Goal: Find specific page/section: Find specific page/section

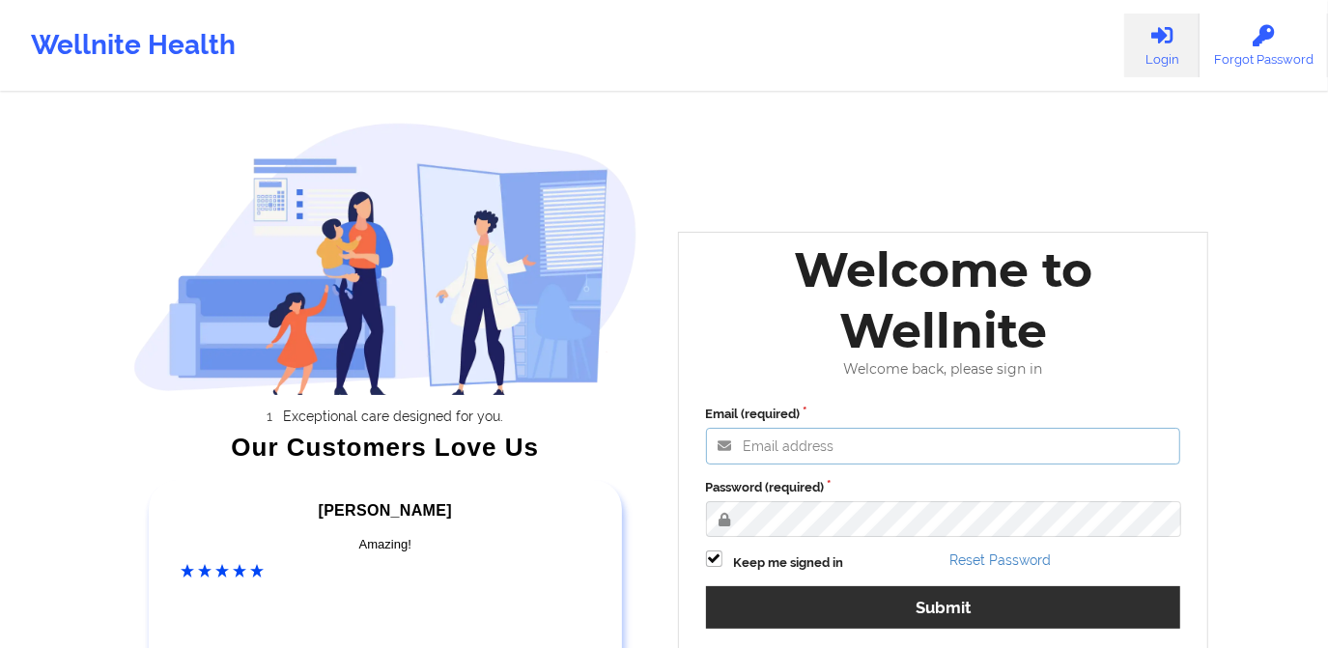
type input "[PERSON_NAME][EMAIL_ADDRESS][DOMAIN_NAME]"
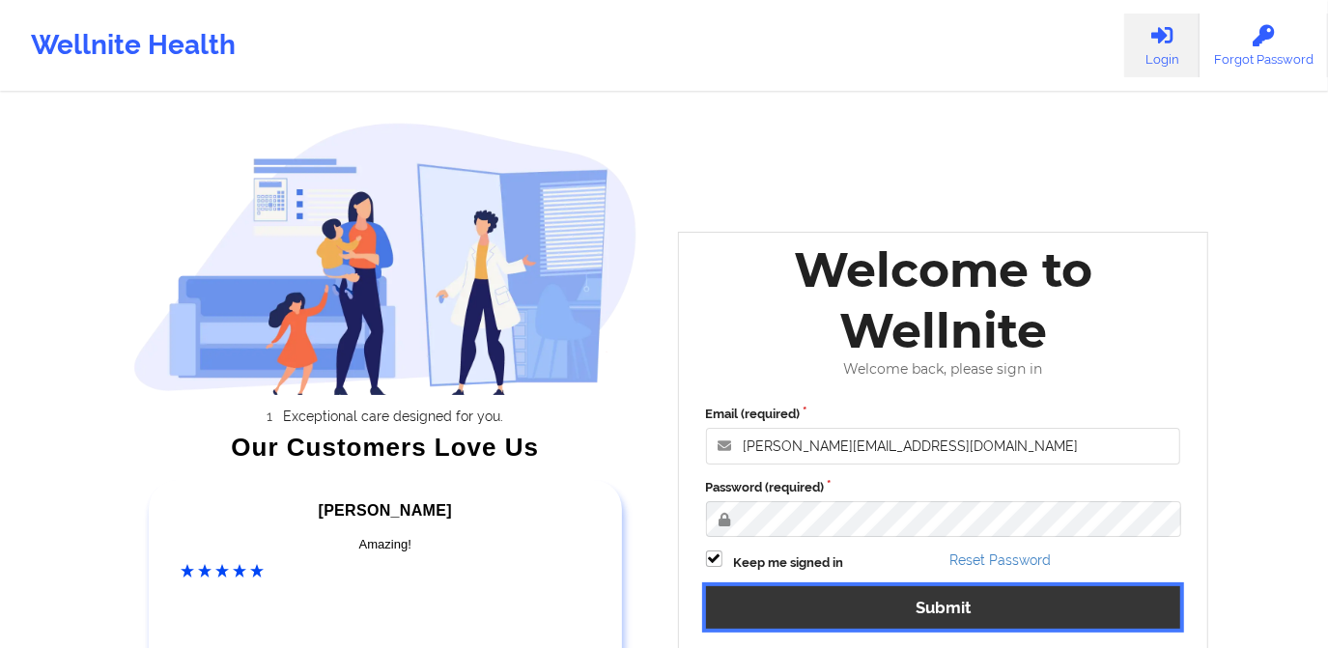
click at [895, 614] on button "Submit" at bounding box center [943, 607] width 475 height 42
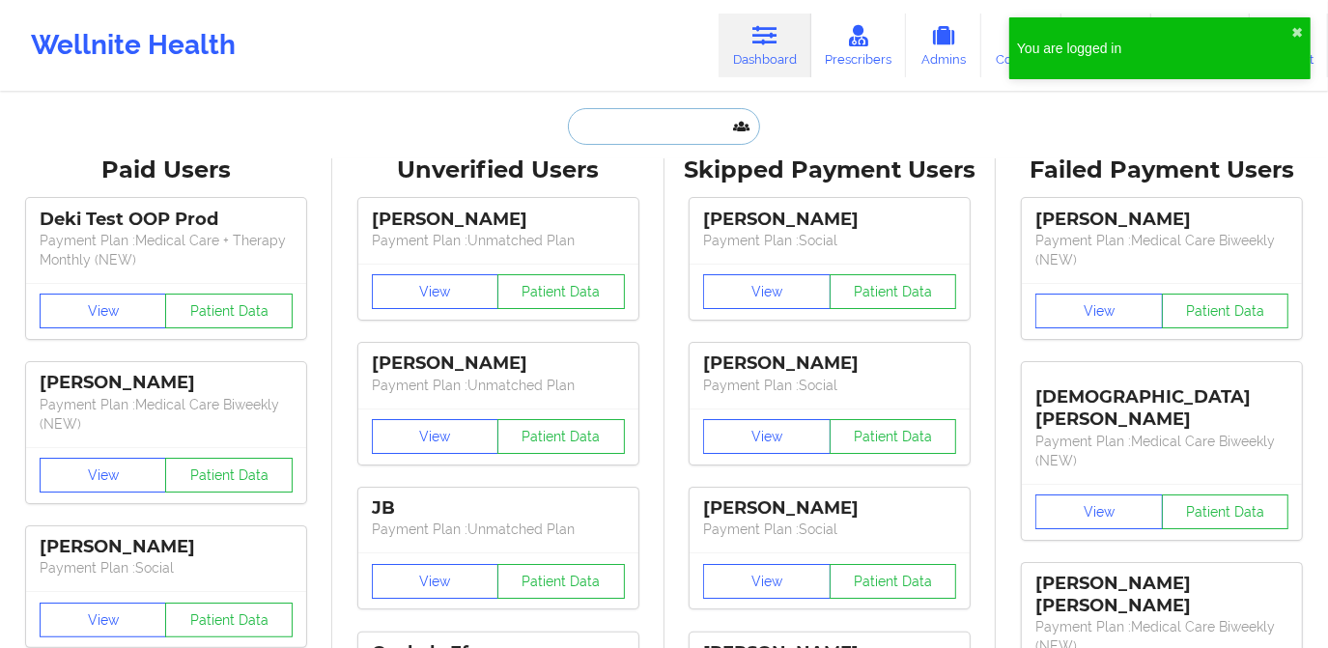
click at [659, 128] on input "text" at bounding box center [663, 126] width 191 height 37
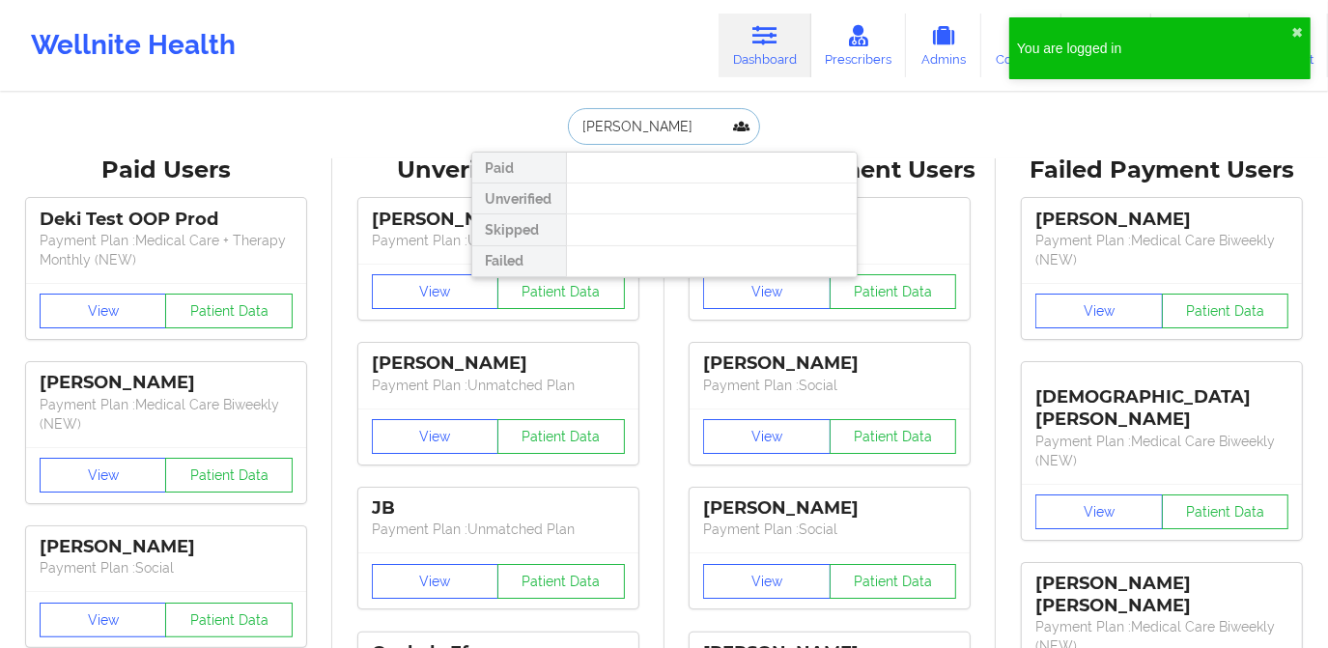
type input "[PERSON_NAME]"
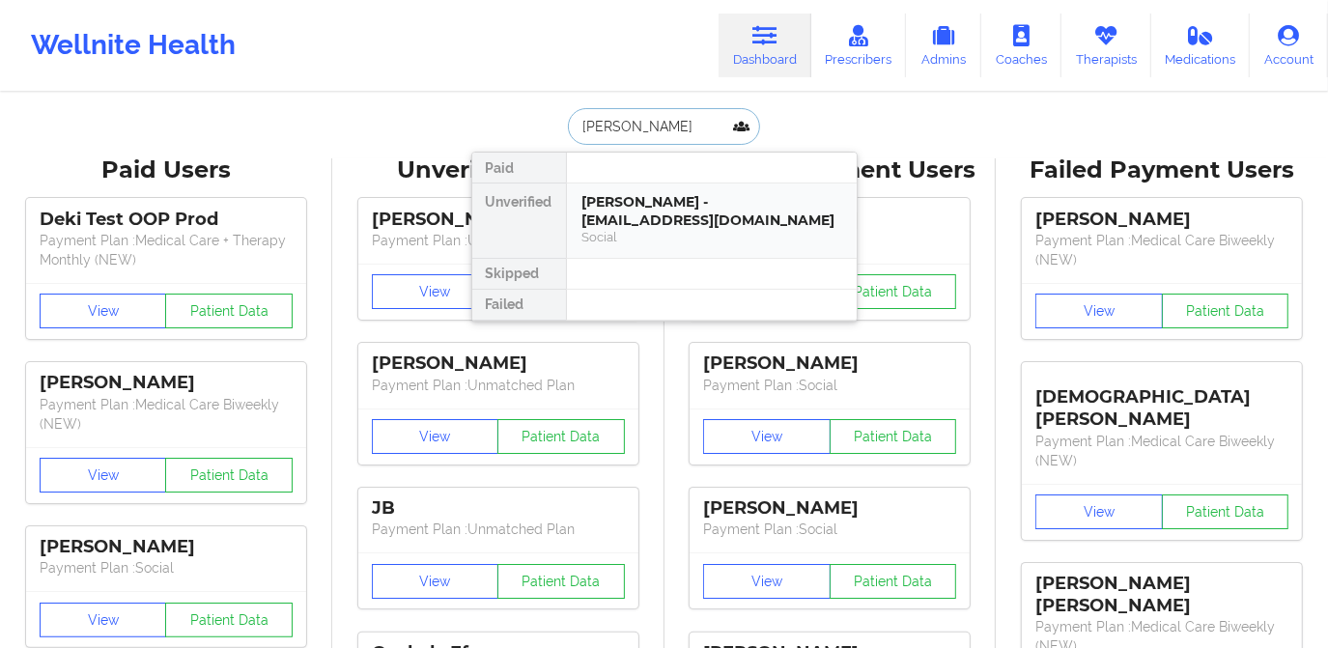
click at [688, 214] on div "[PERSON_NAME] - [EMAIL_ADDRESS][DOMAIN_NAME]" at bounding box center [711, 211] width 259 height 36
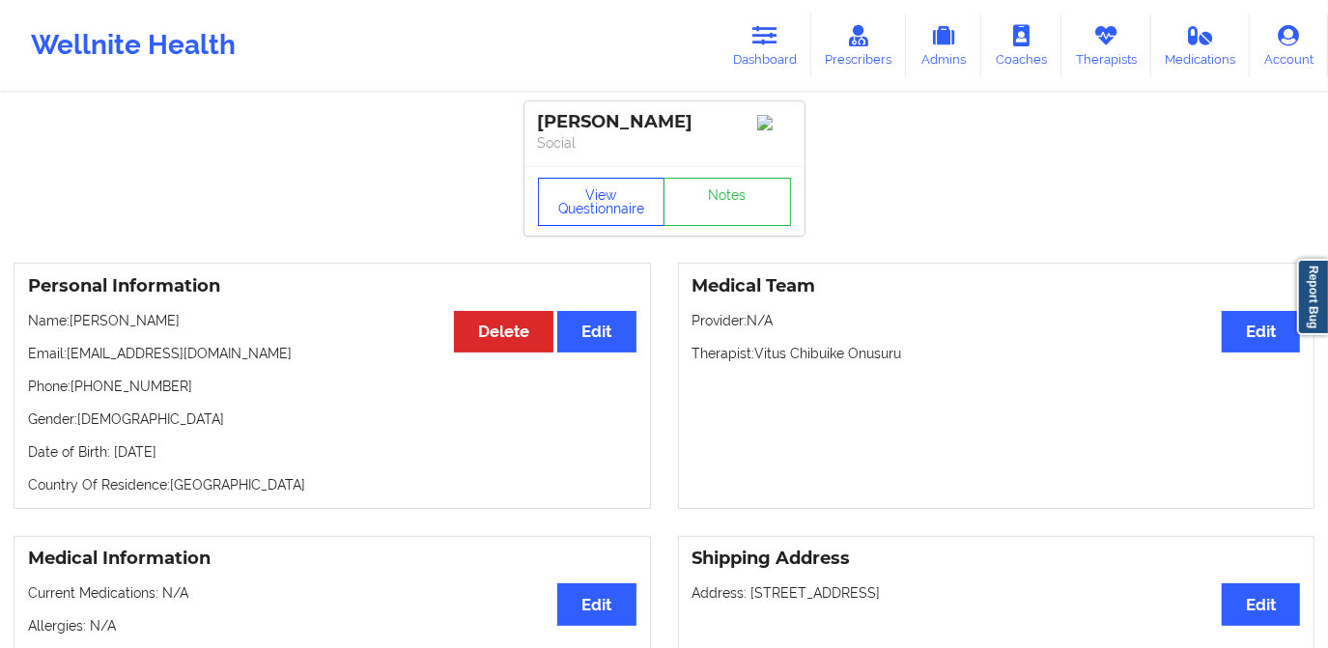
click at [578, 204] on button "View Questionnaire" at bounding box center [602, 202] width 128 height 48
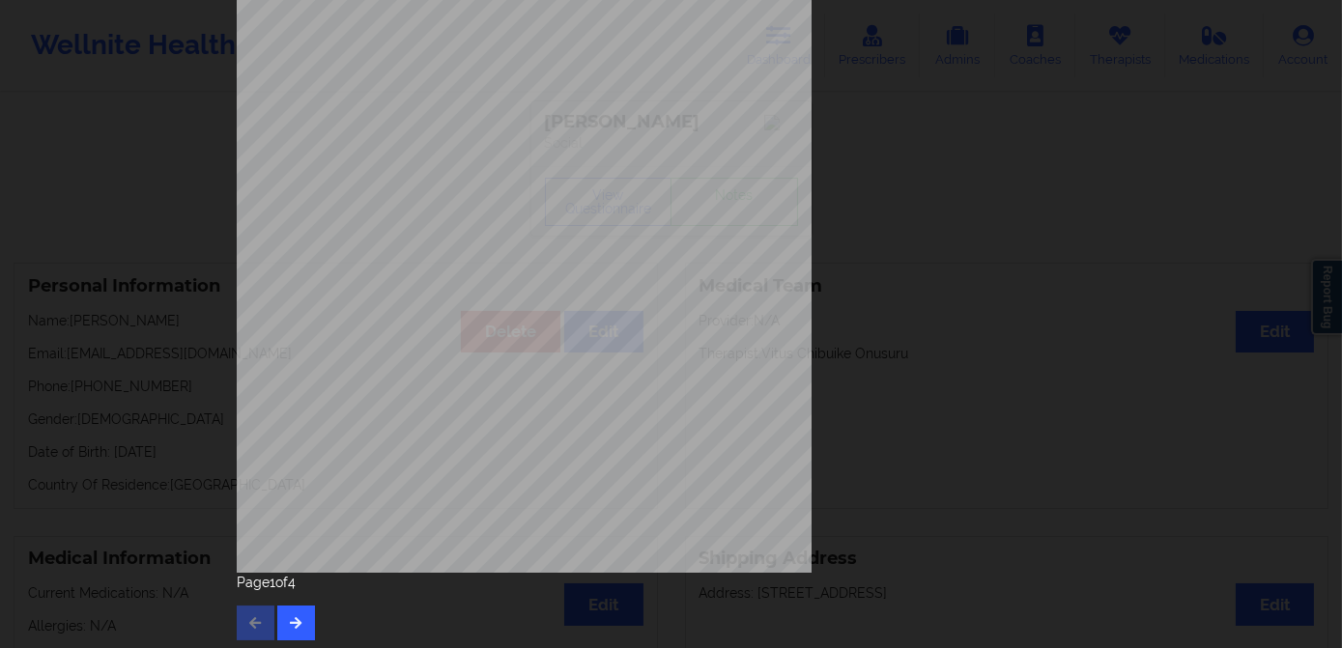
scroll to position [272, 0]
click at [302, 614] on button "button" at bounding box center [296, 618] width 38 height 35
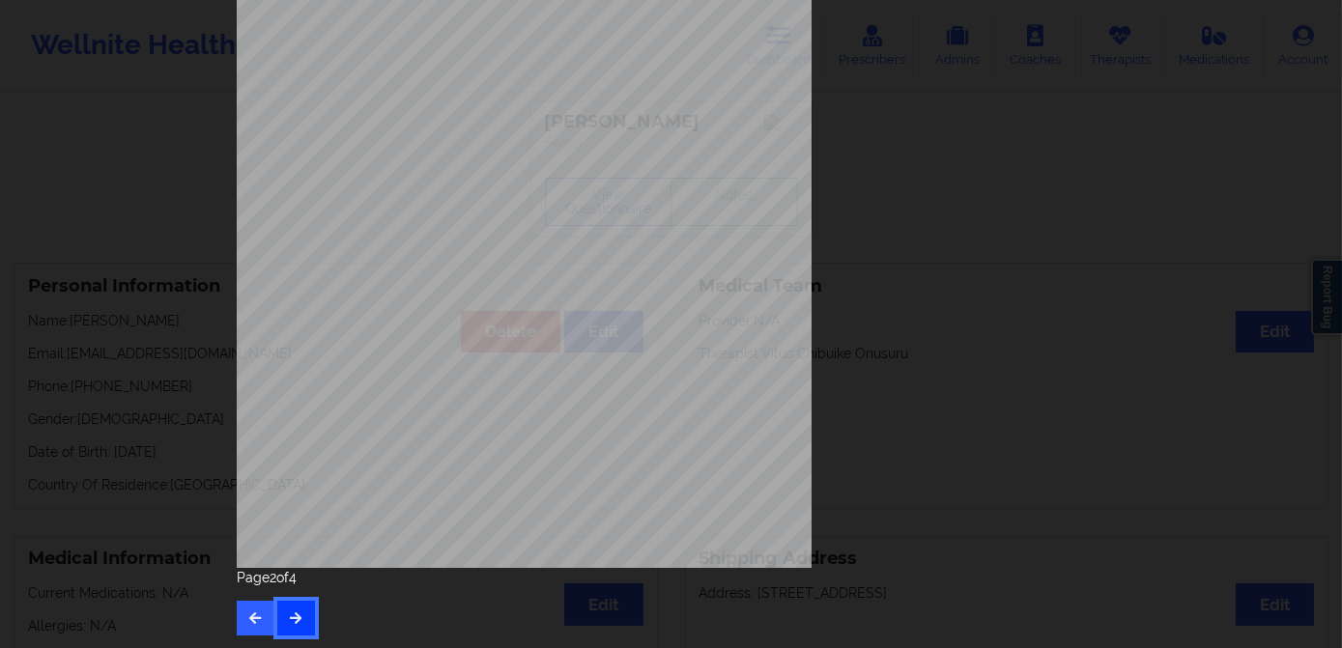
click at [295, 631] on button "button" at bounding box center [296, 618] width 38 height 35
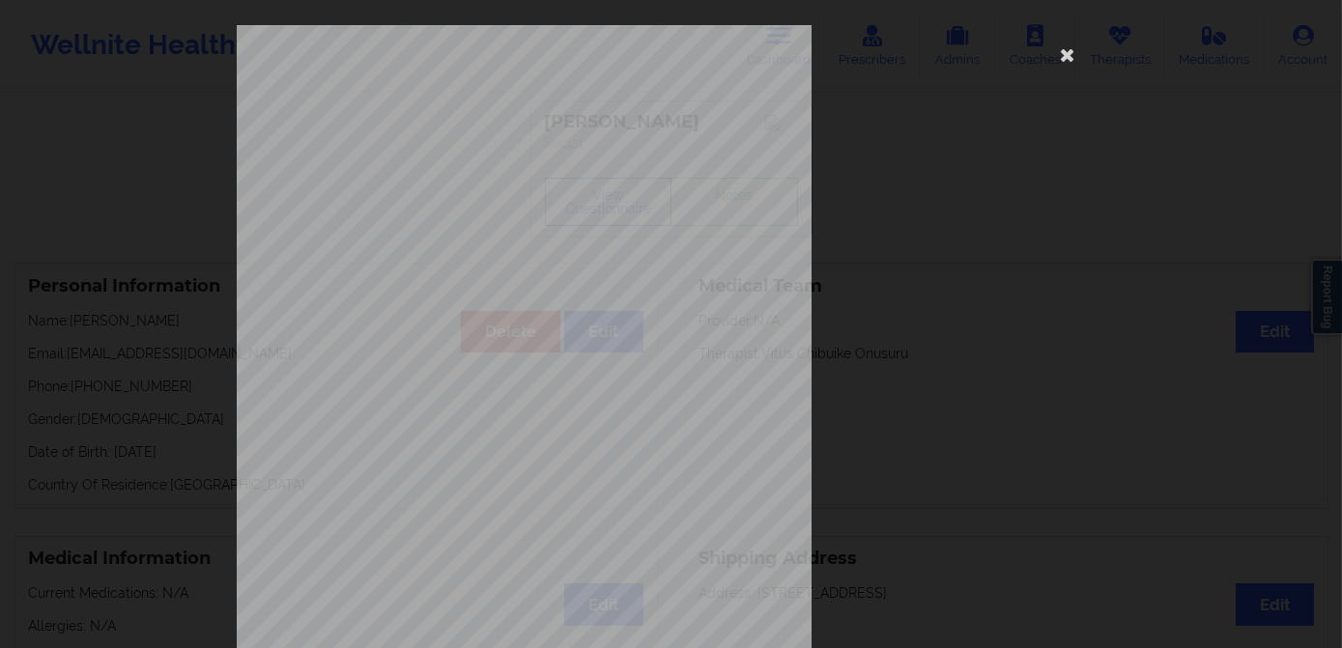
scroll to position [0, 0]
